Goal: Book appointment/travel/reservation

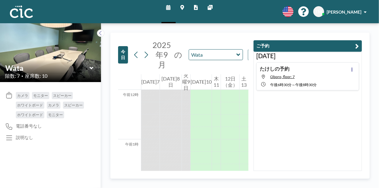
scroll to position [669, 0]
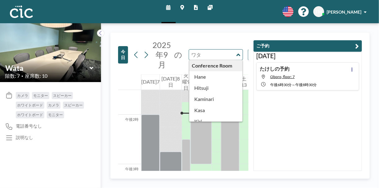
click at [233, 56] on input "text" at bounding box center [212, 55] width 47 height 10
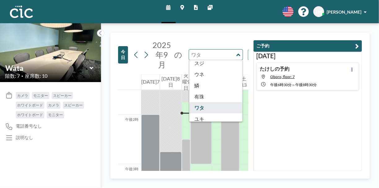
scroll to position [343, 0]
type input "Wata"
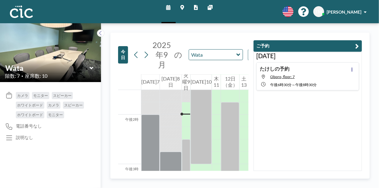
click at [236, 53] on icon at bounding box center [238, 55] width 4 height 6
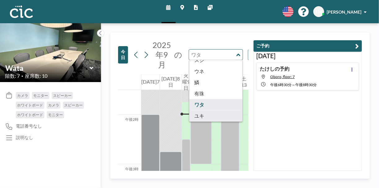
type input "[PERSON_NAME]"
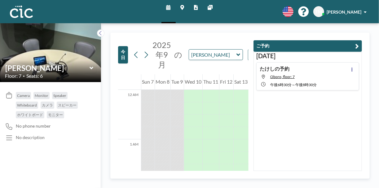
scroll to position [669, 0]
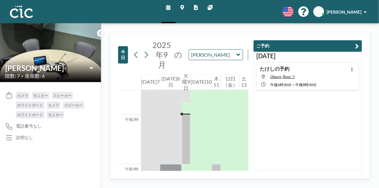
click at [236, 54] on icon at bounding box center [238, 55] width 4 height 2
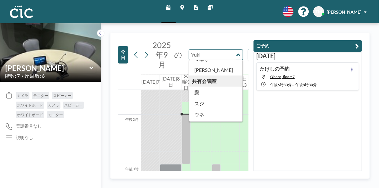
scroll to position [343, 0]
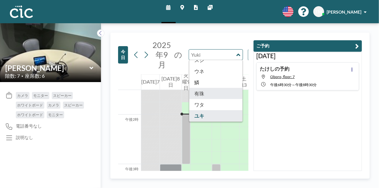
type input "Usu"
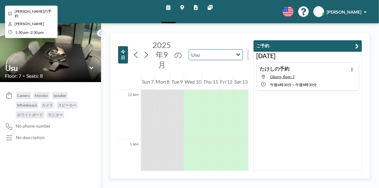
scroll to position [669, 0]
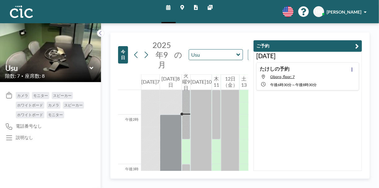
click at [237, 57] on icon at bounding box center [238, 55] width 4 height 6
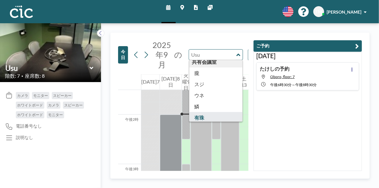
scroll to position [343, 0]
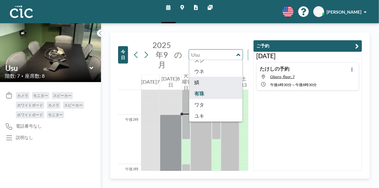
type input "Uroko"
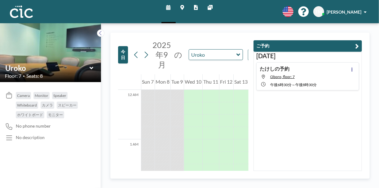
scroll to position [669, 0]
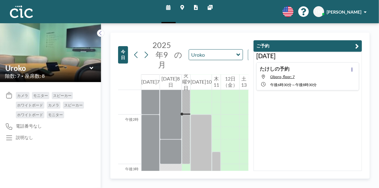
click at [238, 54] on icon at bounding box center [238, 55] width 4 height 6
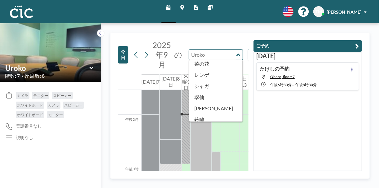
scroll to position [343, 0]
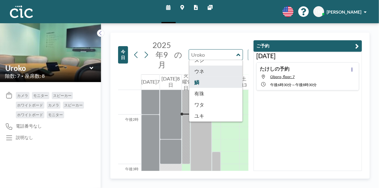
type input "Une"
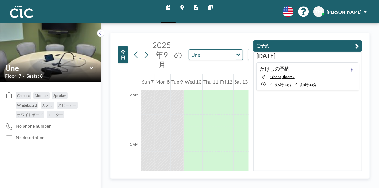
scroll to position [669, 0]
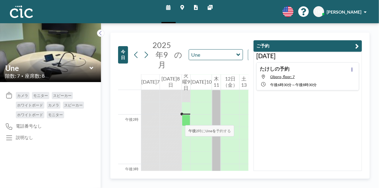
click at [182, 119] on div at bounding box center [186, 120] width 8 height 11
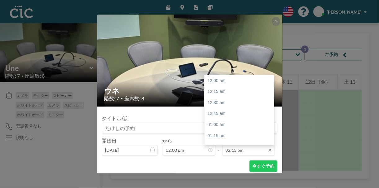
scroll to position [628, 0]
click at [251, 151] on input "02:15 pm" at bounding box center [248, 150] width 53 height 11
click at [242, 116] on div "午後3時" at bounding box center [240, 113] width 72 height 11
type input "03:00 pm"
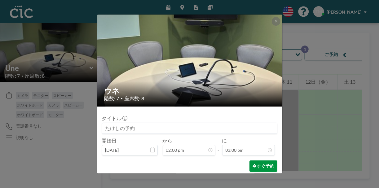
click at [256, 164] on font "今すぐ予約" at bounding box center [263, 165] width 22 height 5
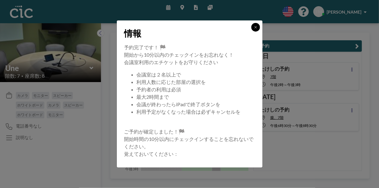
click at [254, 26] on icon at bounding box center [256, 27] width 4 height 4
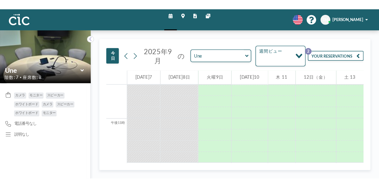
scroll to position [659, 0]
